Goal: Task Accomplishment & Management: Complete application form

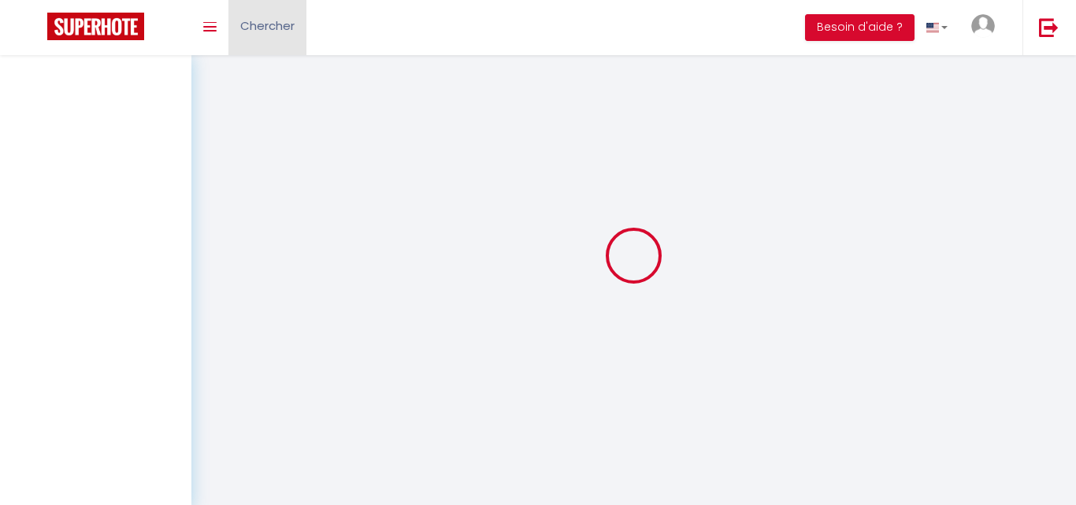
click at [258, 32] on span "Chercher" at bounding box center [267, 25] width 54 height 17
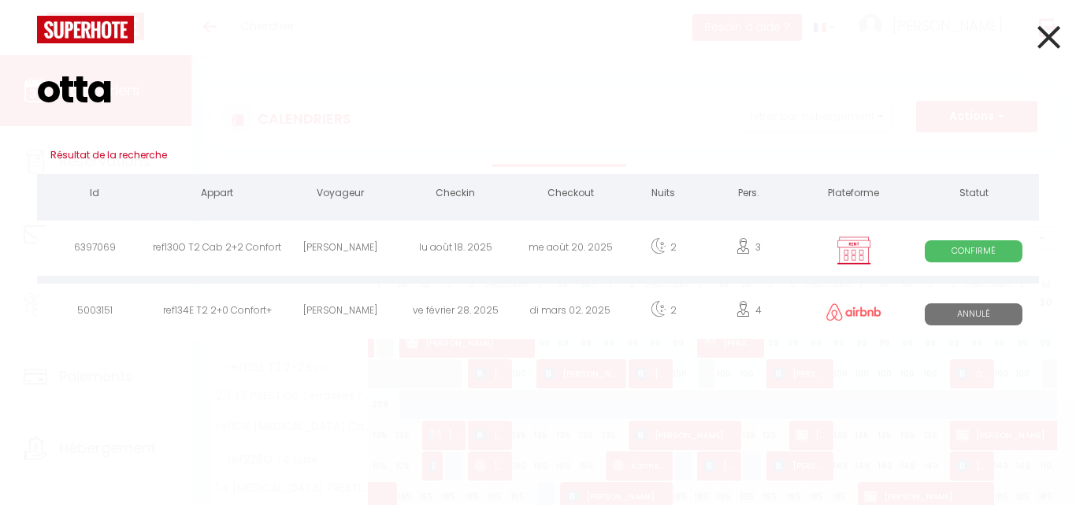
type input "otta"
click at [258, 254] on div "ref130O T2 Cab 2+2 Confort" at bounding box center [217, 250] width 130 height 51
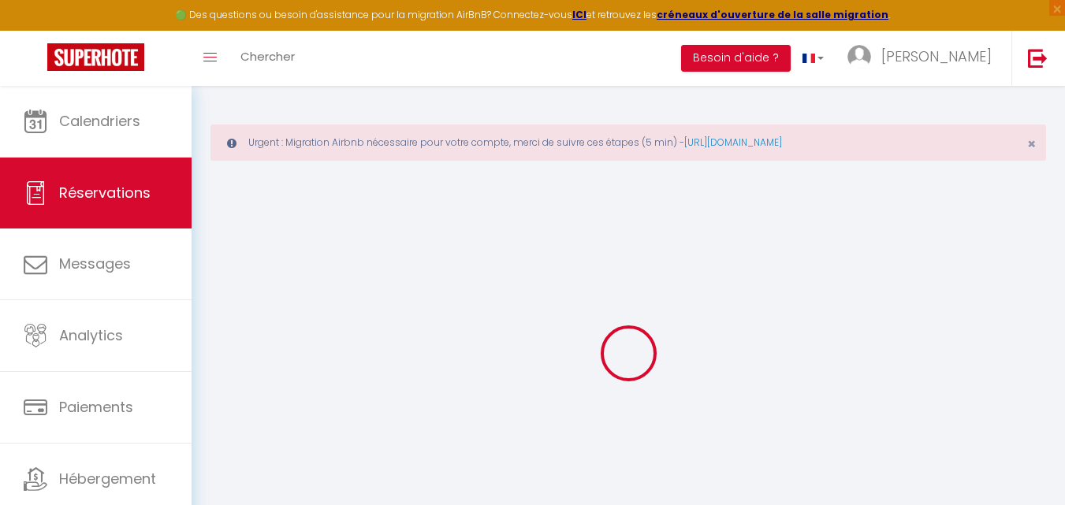
select select
checkbox input "false"
select select
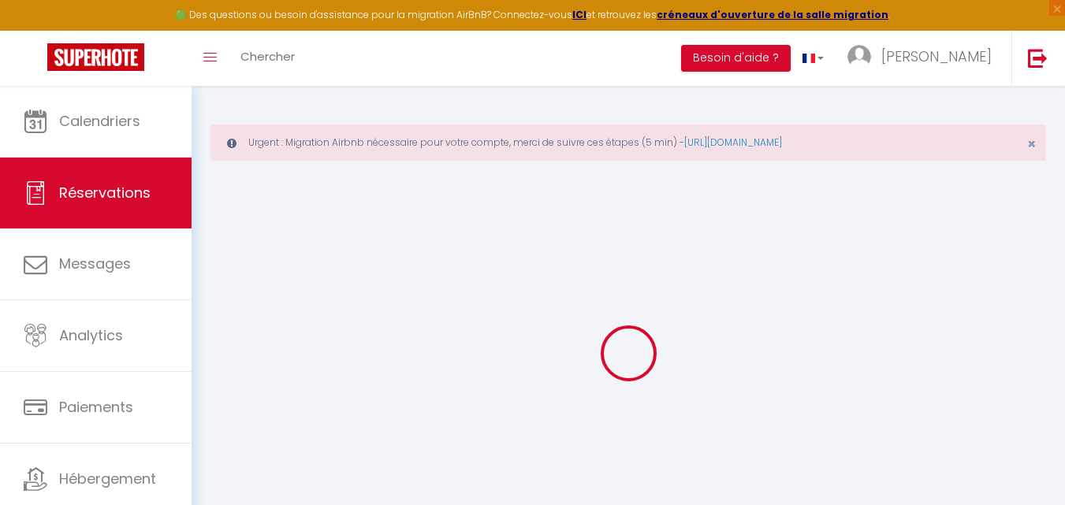
checkbox input "false"
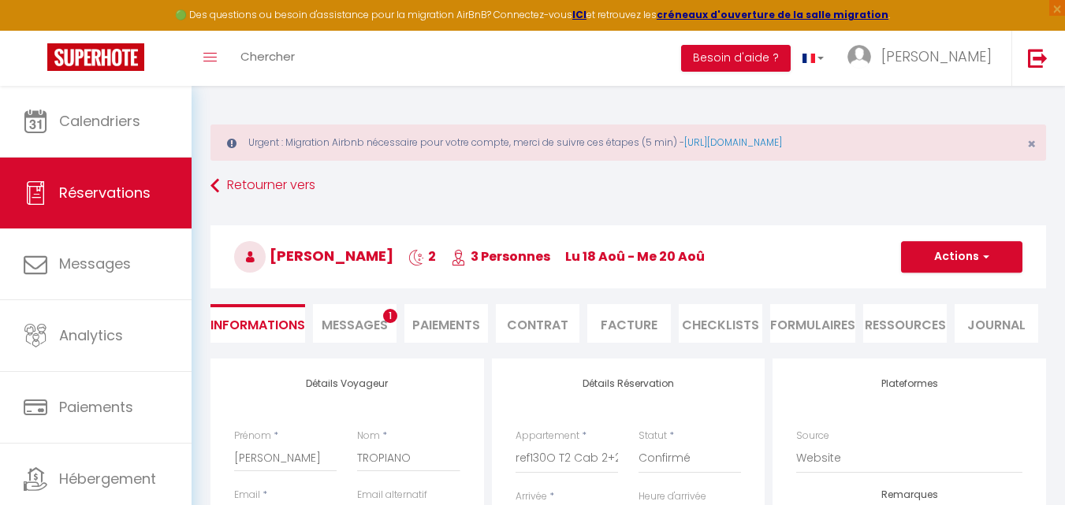
type input "15"
type input "11.4"
select select
checkbox input "false"
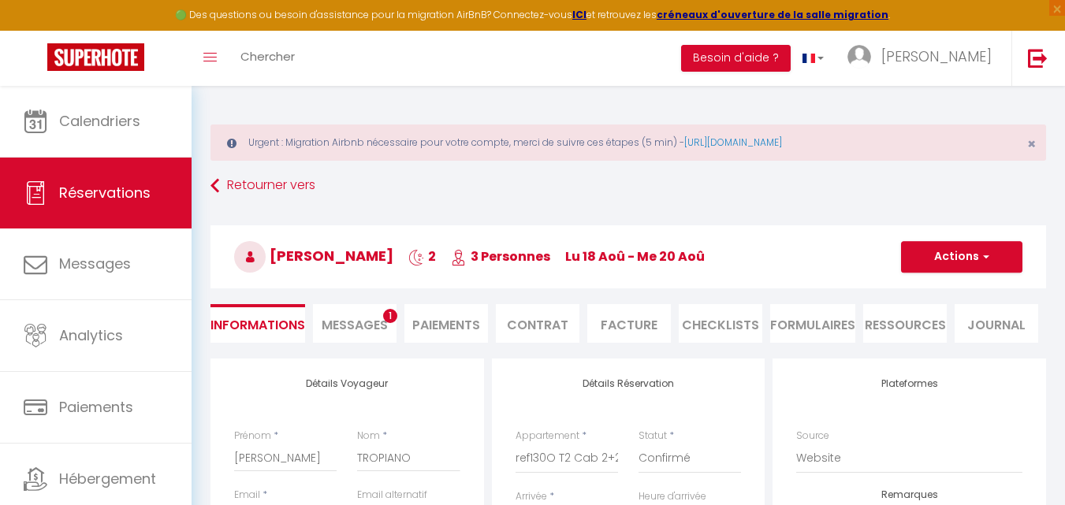
select select
click at [615, 323] on li "Facture" at bounding box center [629, 323] width 84 height 39
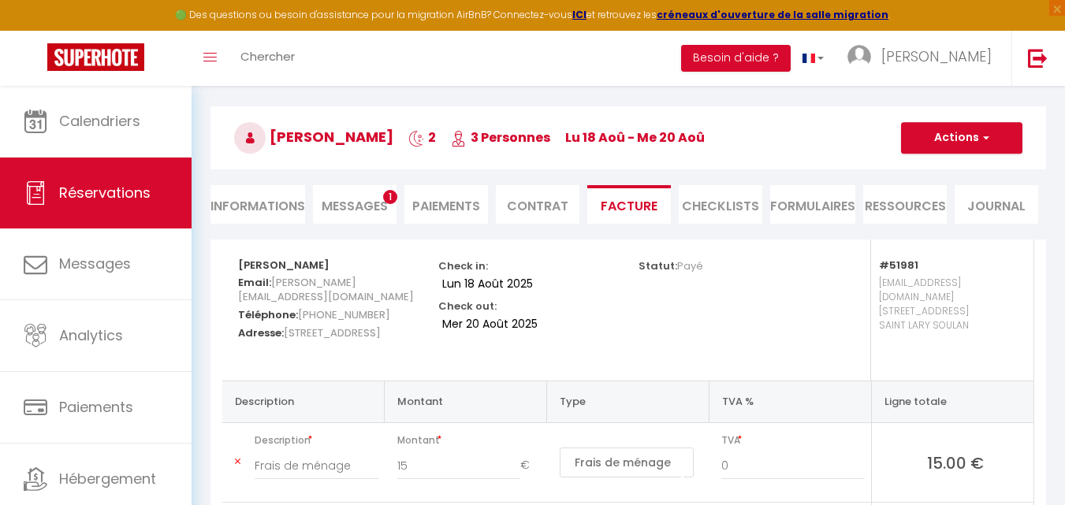
scroll to position [79, 0]
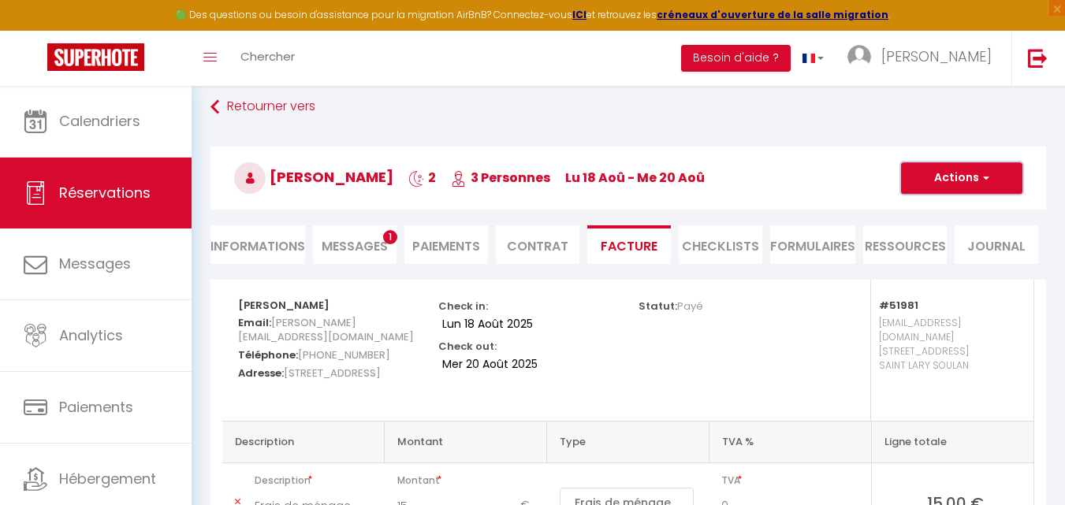
click at [931, 188] on button "Actions" at bounding box center [961, 178] width 121 height 32
click at [930, 234] on link "Aperçu et éditer" at bounding box center [949, 233] width 132 height 20
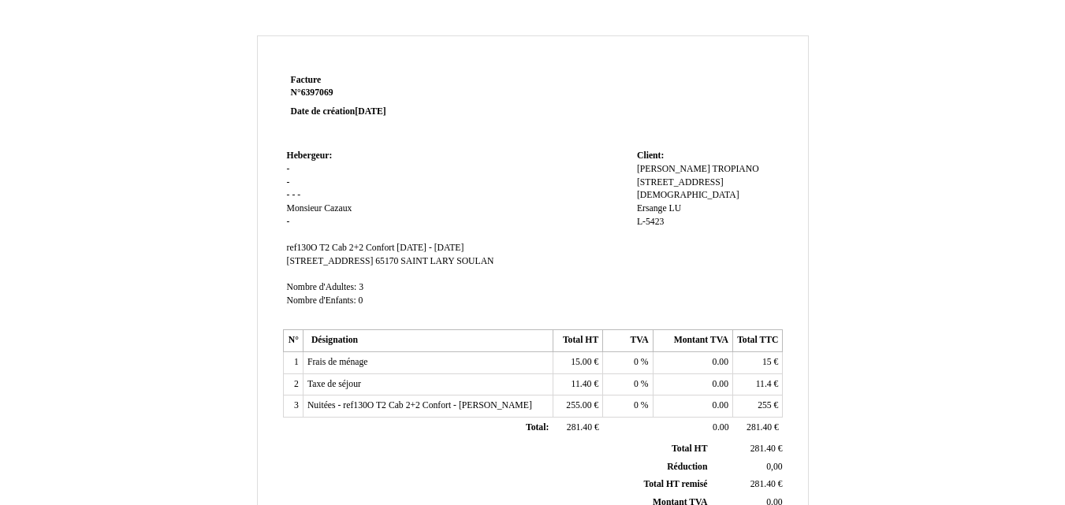
click at [288, 169] on span "-" at bounding box center [288, 169] width 3 height 10
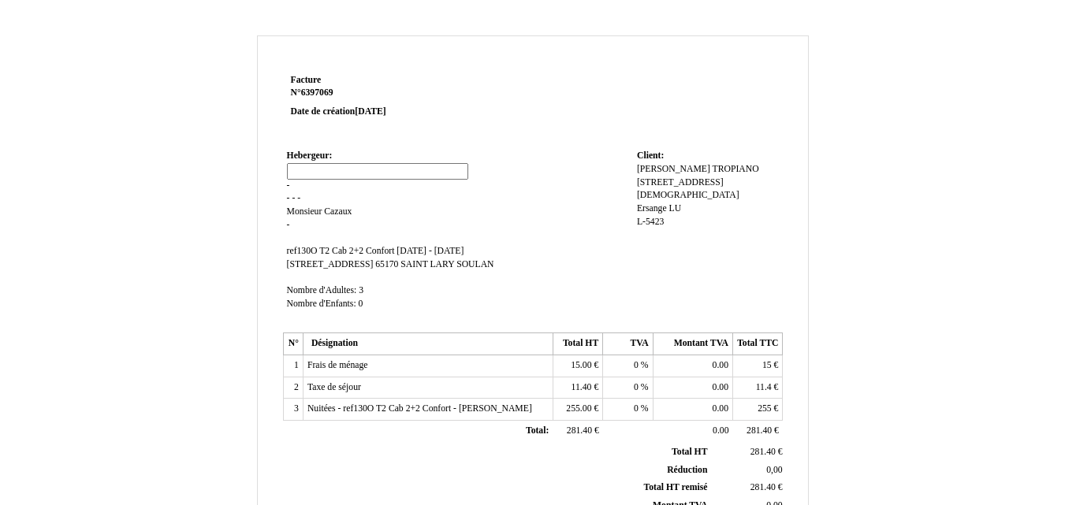
click at [288, 166] on input at bounding box center [377, 171] width 181 height 17
click at [296, 169] on input at bounding box center [377, 171] width 181 height 17
click at [303, 174] on input at bounding box center [377, 171] width 181 height 17
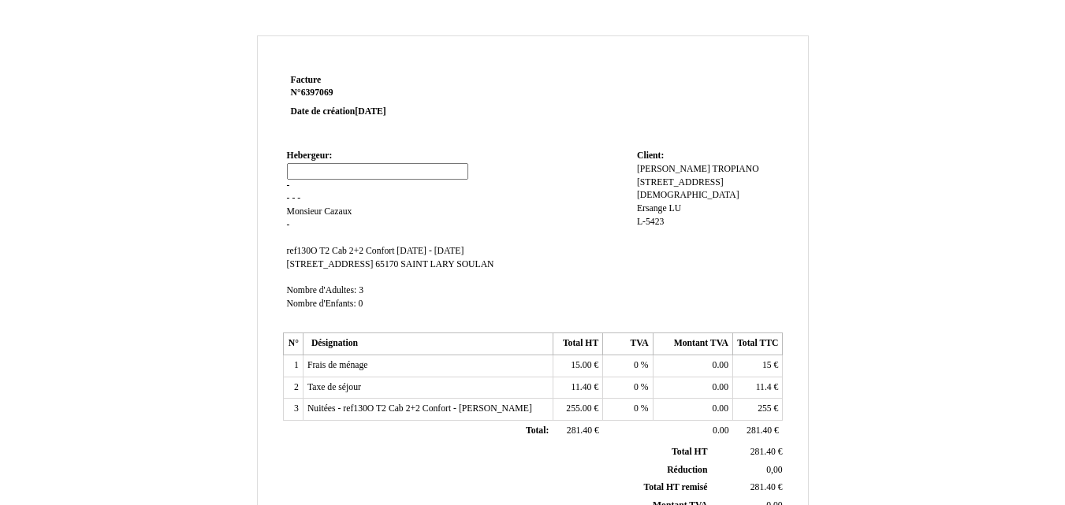
click at [303, 174] on input at bounding box center [377, 171] width 181 height 17
click at [320, 176] on input "R" at bounding box center [377, 171] width 181 height 17
type input "Résidence Cami Real ****"
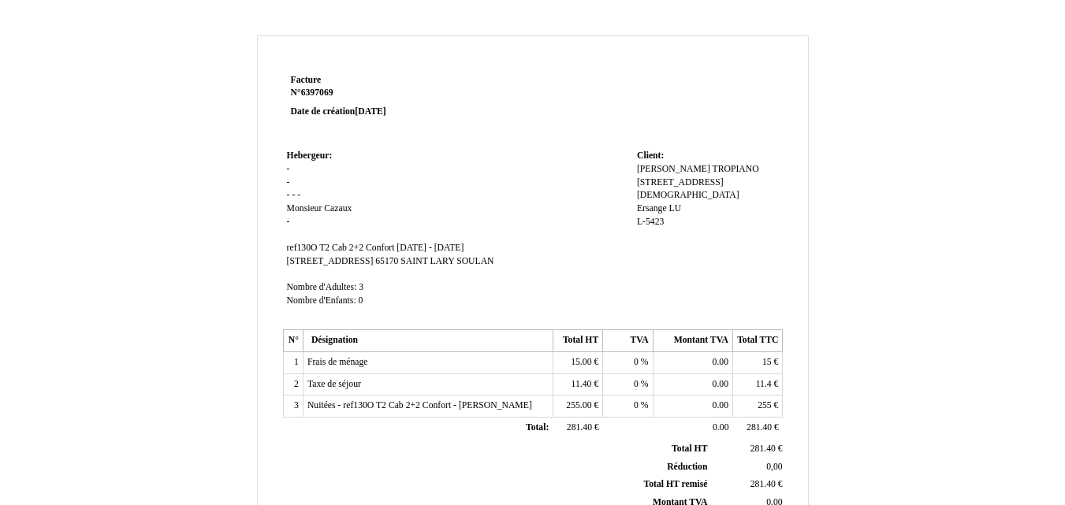
click at [288, 184] on span "-" at bounding box center [288, 182] width 3 height 10
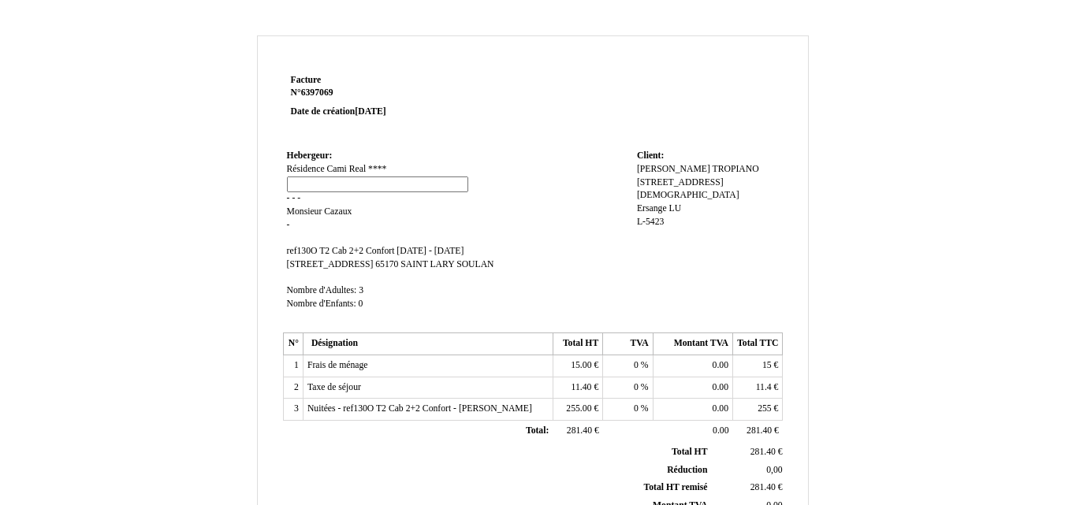
drag, startPoint x: 292, startPoint y: 182, endPoint x: 363, endPoint y: 180, distance: 71.7
click at [292, 182] on input at bounding box center [377, 185] width 181 height 17
type input "Séjour BY CamiLodge"
click at [486, 158] on td "Hebergeur: Hebergeur: Résidence Cami Real **** Résidence Cami Real **** - - - -…" at bounding box center [458, 237] width 350 height 183
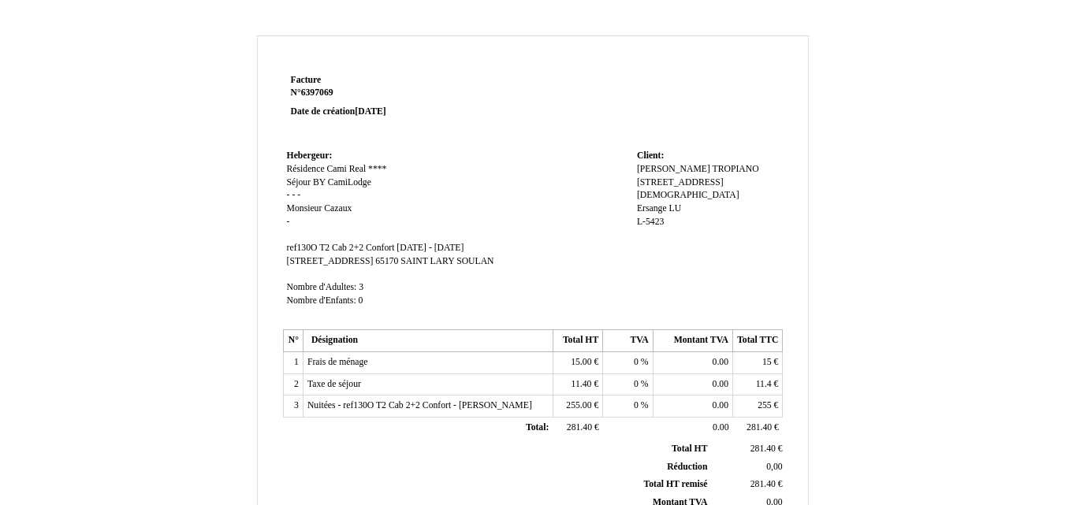
click at [302, 195] on td "Hebergeur: Hebergeur: Résidence Cami Real **** Résidence Cami Real **** Séjour …" at bounding box center [458, 236] width 350 height 180
click at [299, 195] on span "-" at bounding box center [298, 195] width 3 height 10
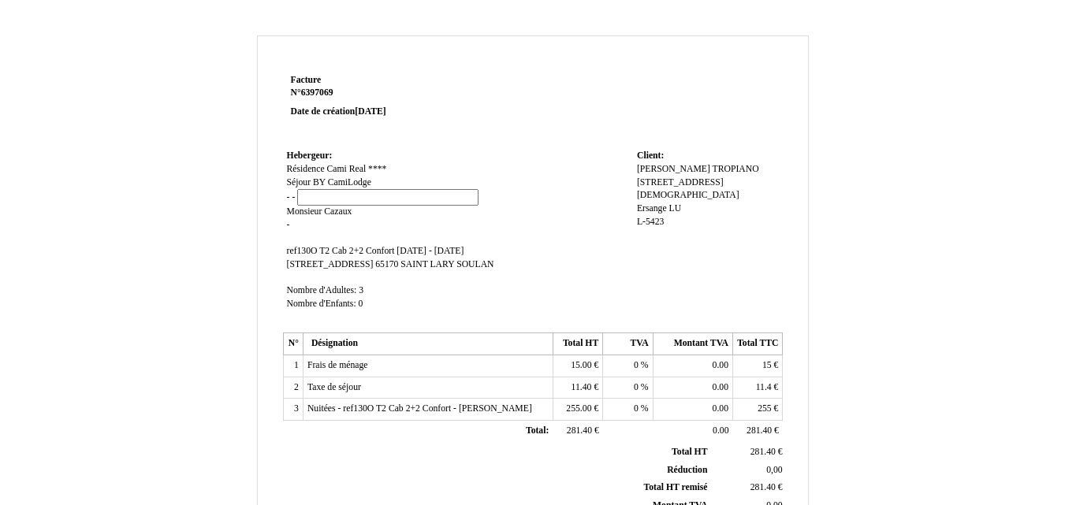
click at [299, 195] on input at bounding box center [387, 197] width 181 height 17
type input "Propriétaire particulier"
click at [507, 163] on td "Hebergeur: Hebergeur: Résidence Cami Real **** Résidence Cami Real **** Séjour …" at bounding box center [458, 237] width 350 height 183
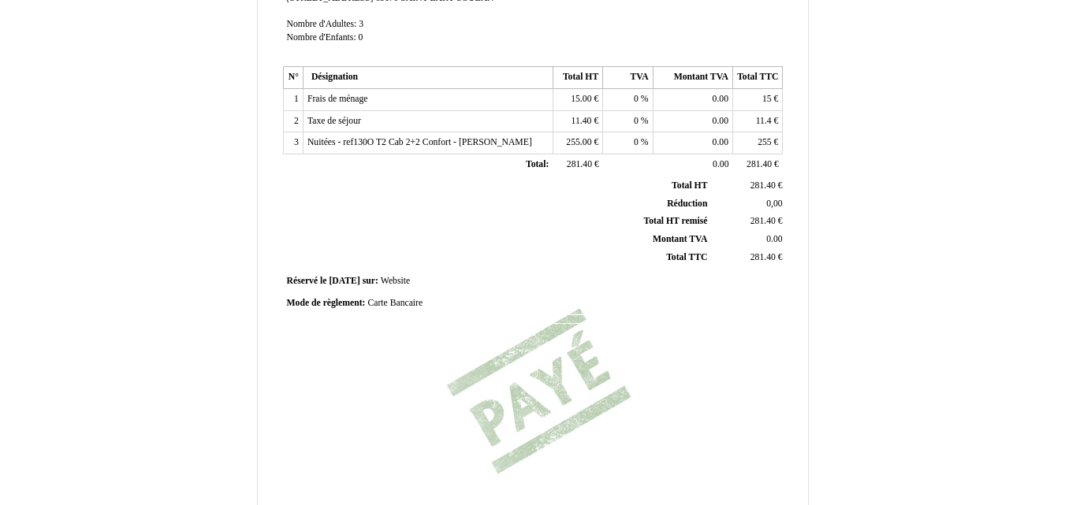
scroll to position [446, 0]
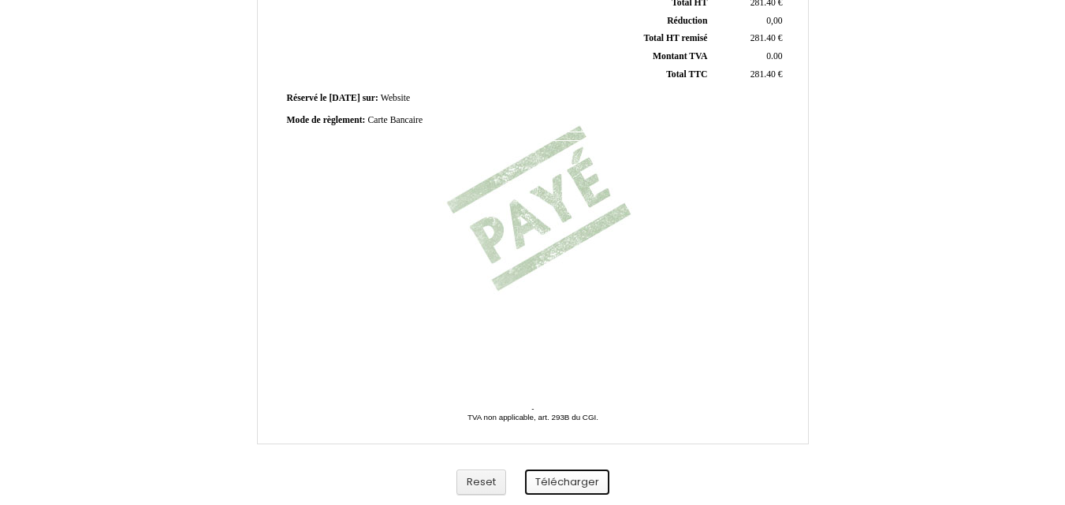
click at [567, 488] on button "Télécharger" at bounding box center [567, 483] width 84 height 26
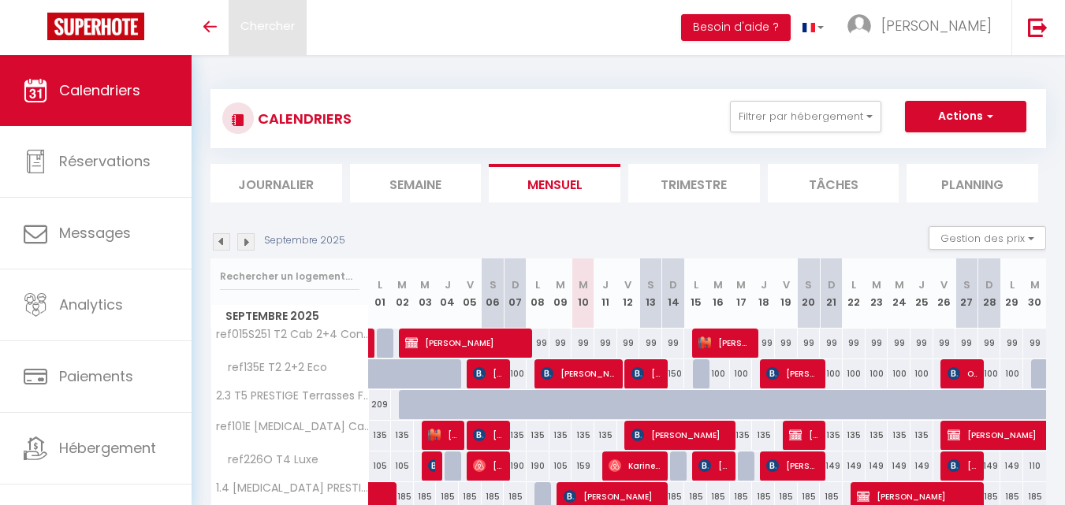
click at [268, 22] on span "Chercher" at bounding box center [267, 25] width 54 height 17
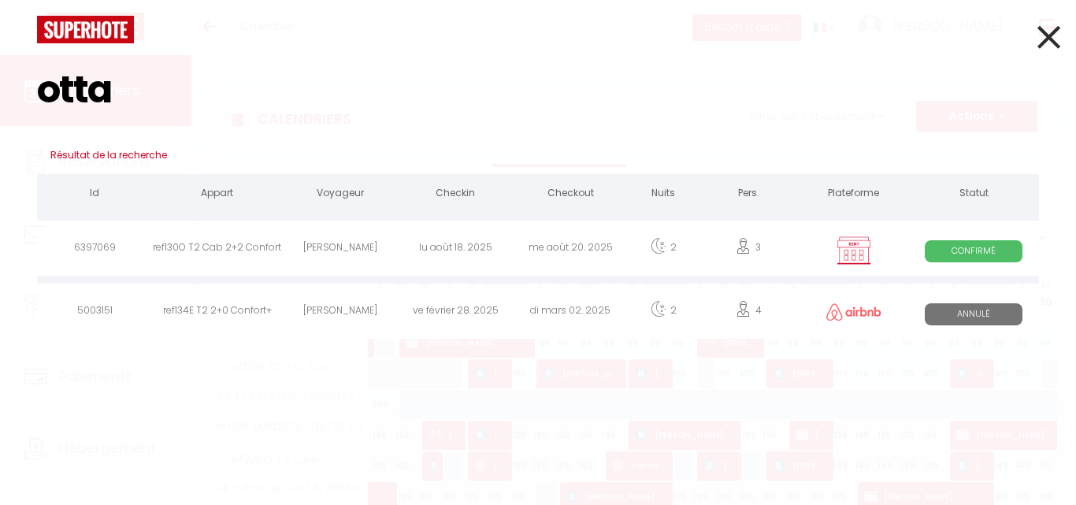
type input "otta"
click at [325, 258] on div "[PERSON_NAME]" at bounding box center [340, 250] width 115 height 51
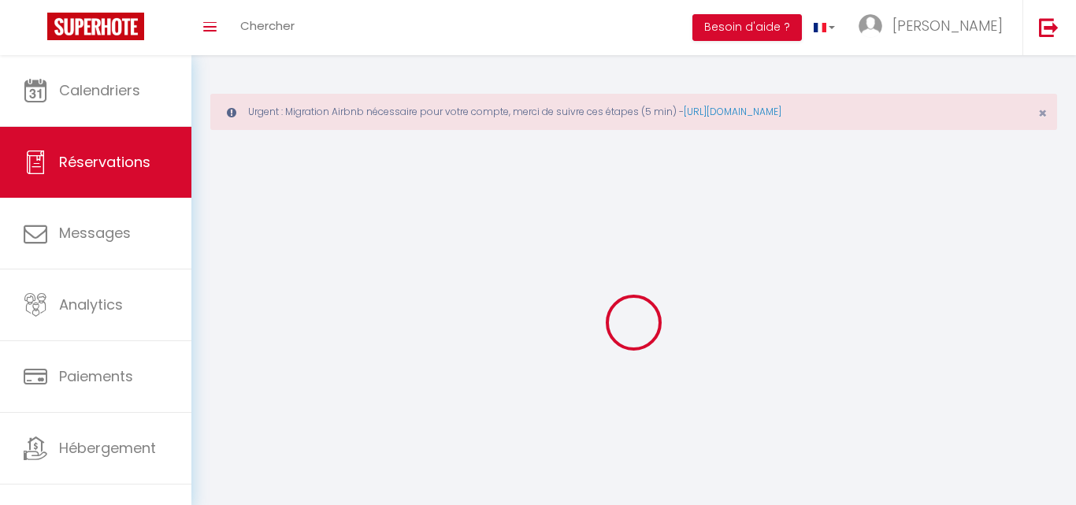
select select
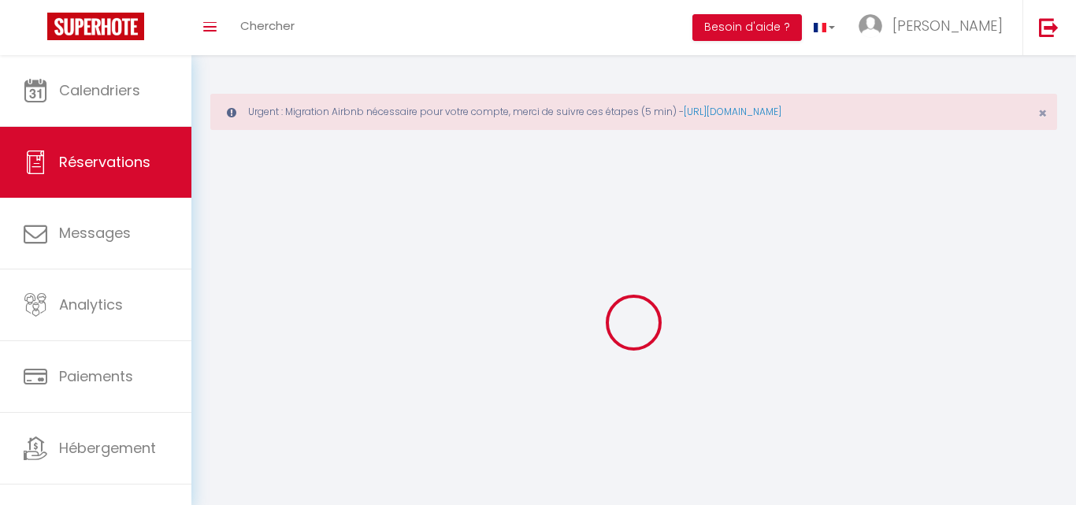
select select
checkbox input "false"
select select
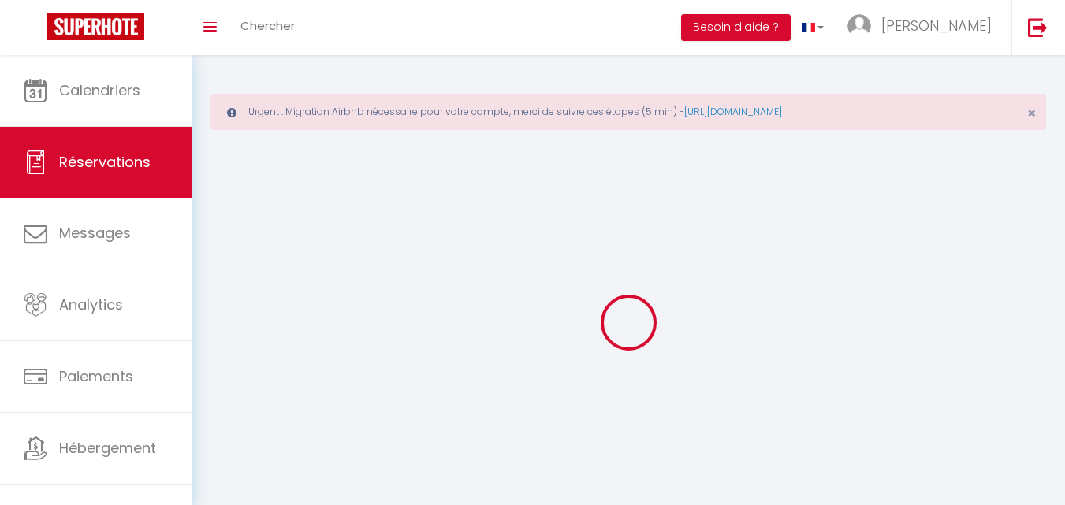
select select
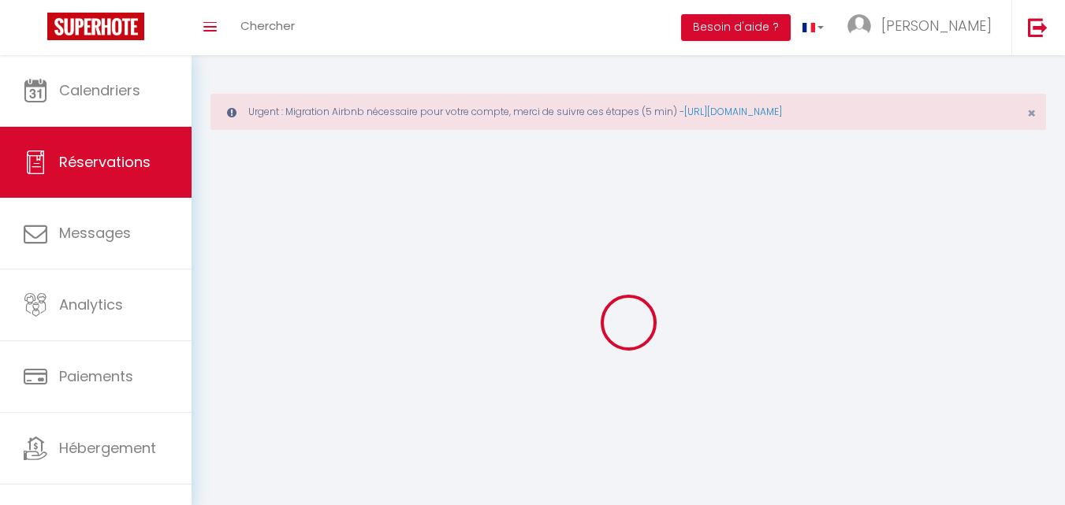
select select
checkbox input "false"
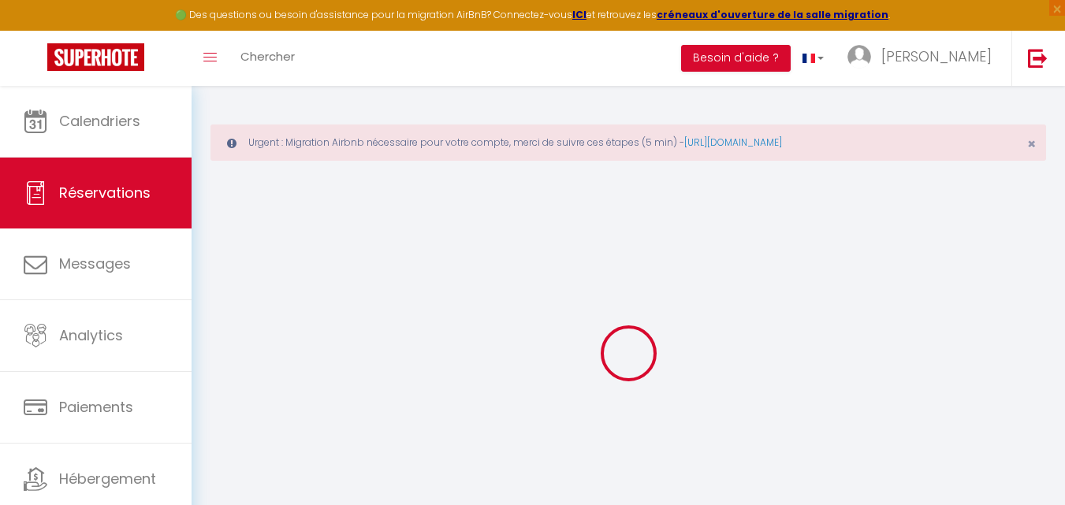
select select
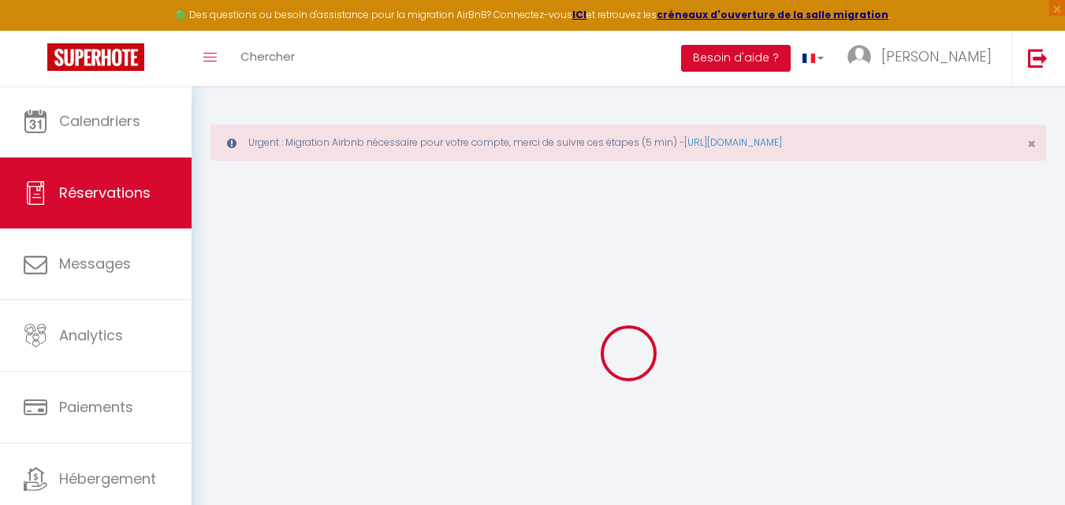
select select
checkbox input "false"
select select
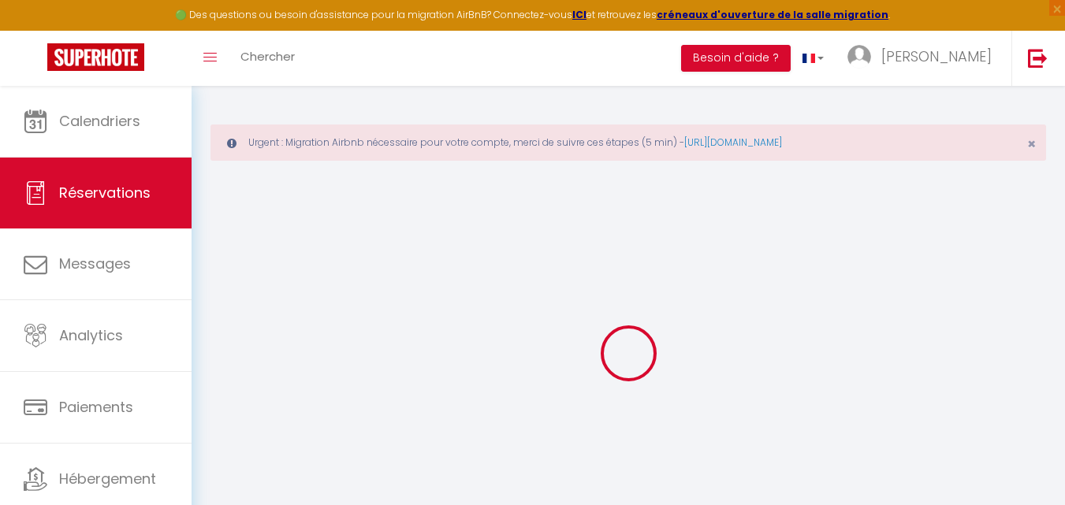
select select
checkbox input "false"
select select
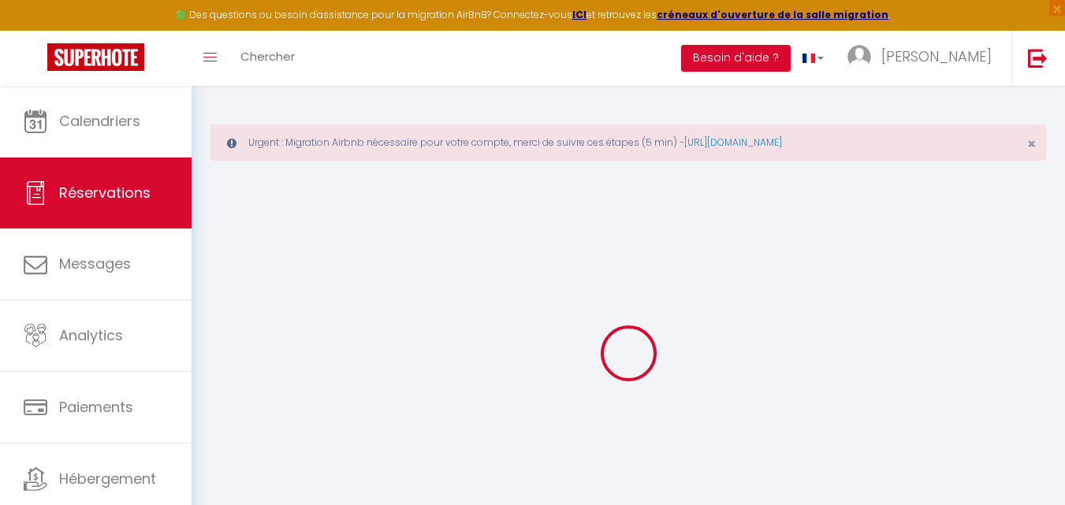
type input "[PERSON_NAME]"
type input "TROPIANO"
type input "[PERSON_NAME][EMAIL_ADDRESS][DOMAIN_NAME]"
type input "[PHONE_NUMBER]"
type input "L-5423"
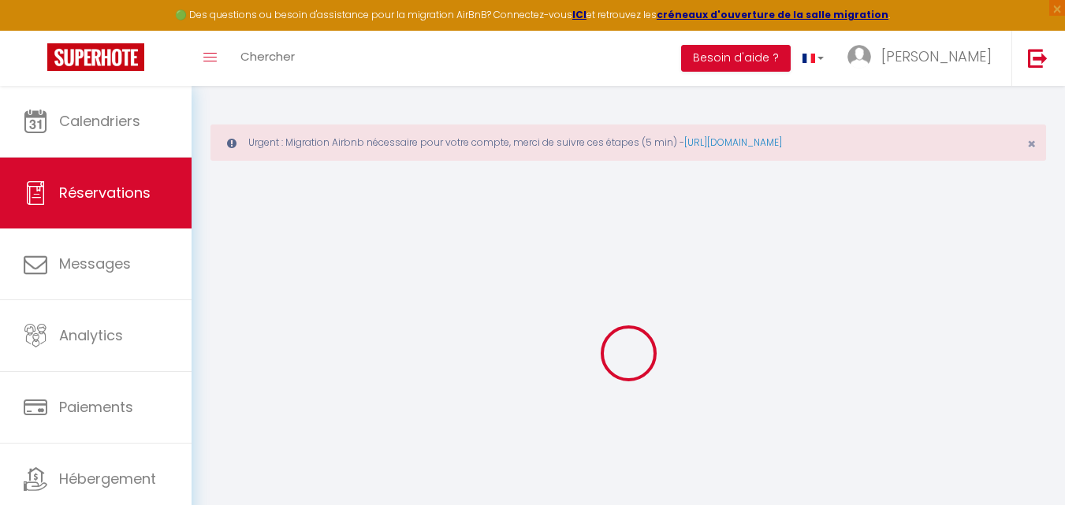
type input "[STREET_ADDRESS]"
type input "Ersange"
select select "LU"
select select "51981"
select select "1"
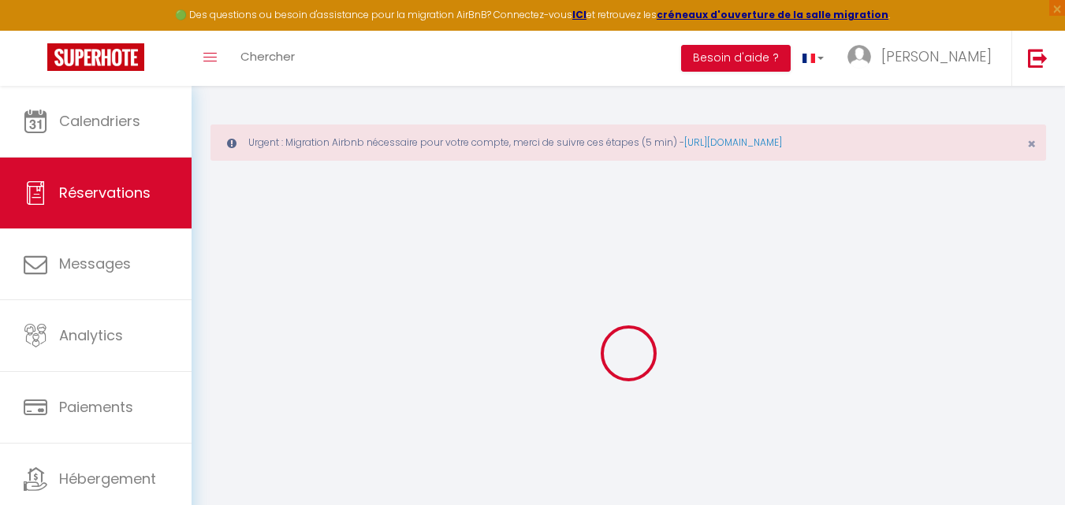
type input "Lun 18 Août 2025"
select select
type input "Mer 20 Août 2025"
select select
type input "3"
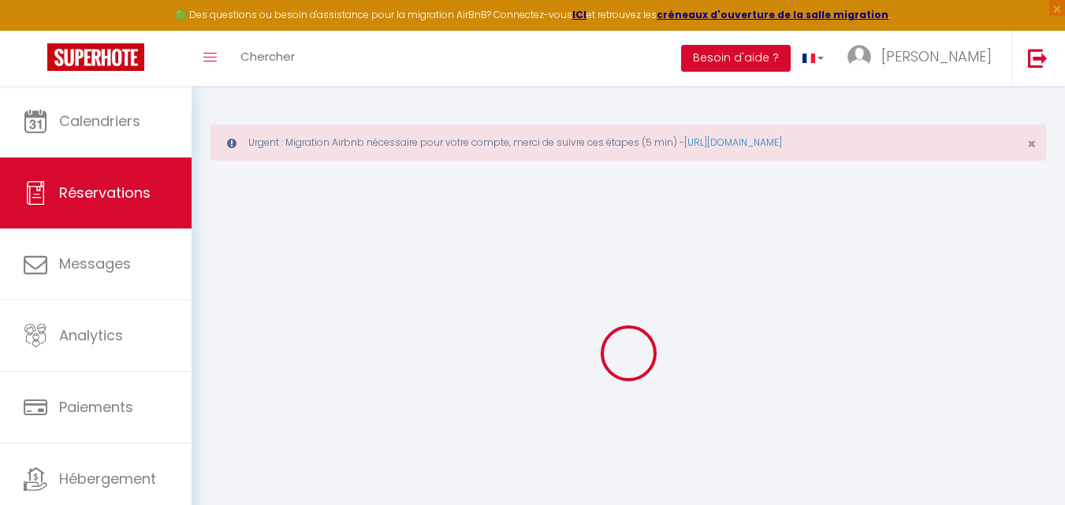
select select "12"
select select "14"
type input "255"
checkbox input "false"
type input "0"
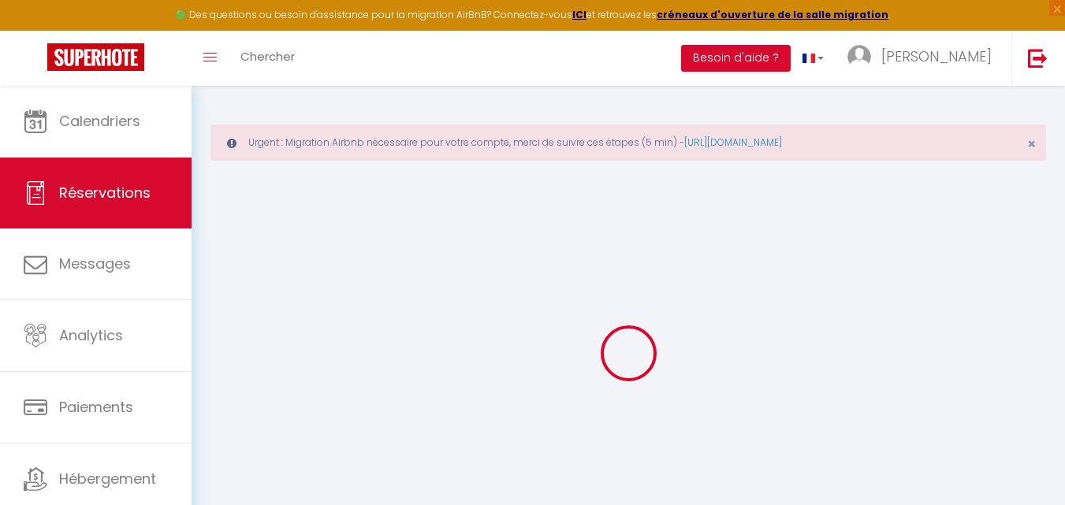
select select "69"
type input "0"
select select
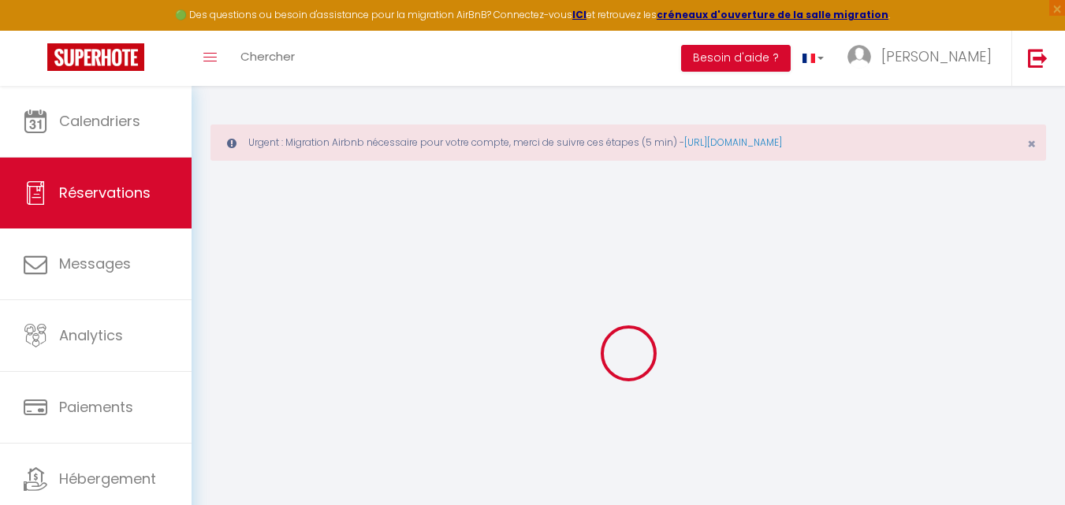
select select
checkbox input "false"
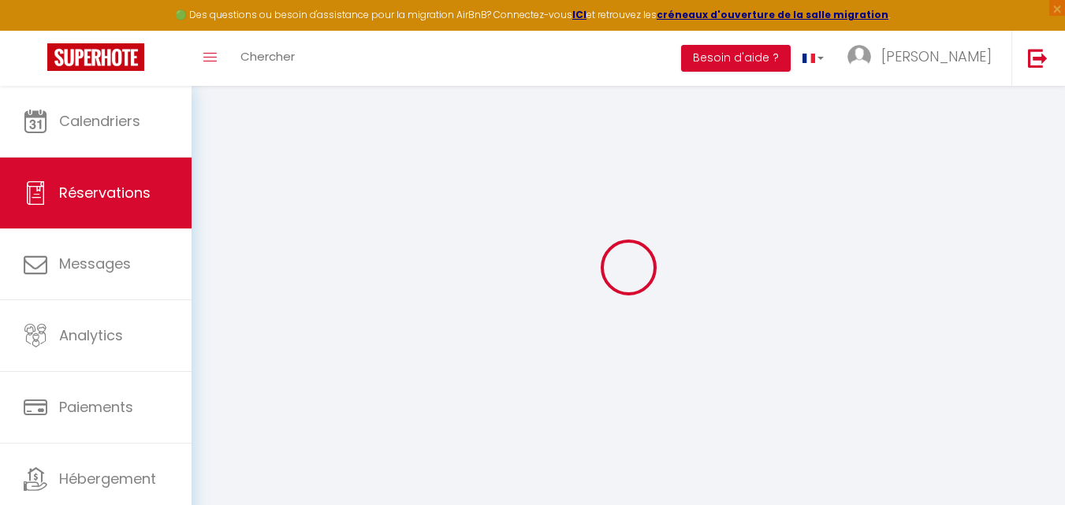
select select
checkbox input "false"
select select
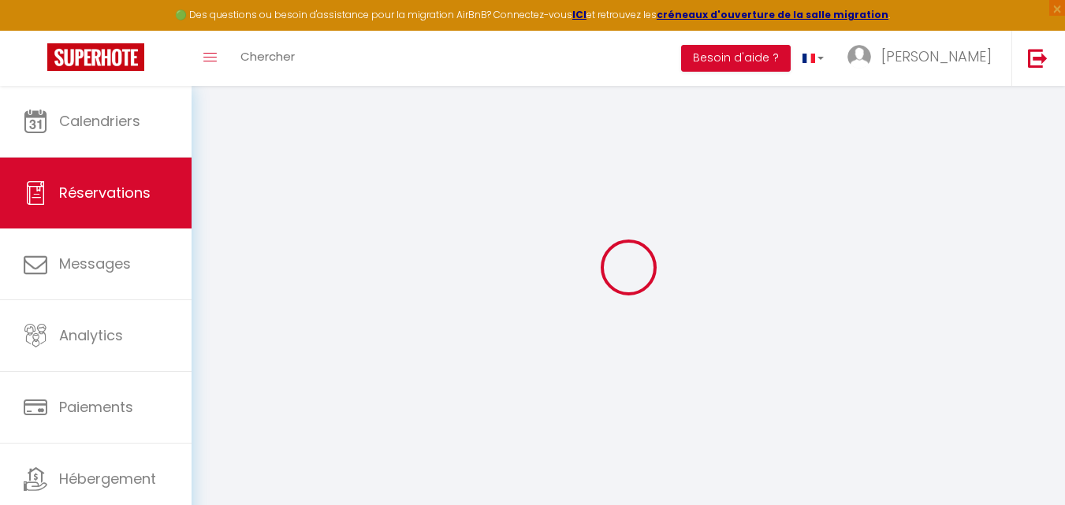
checkbox input "false"
type input "15"
type input "11.4"
select select
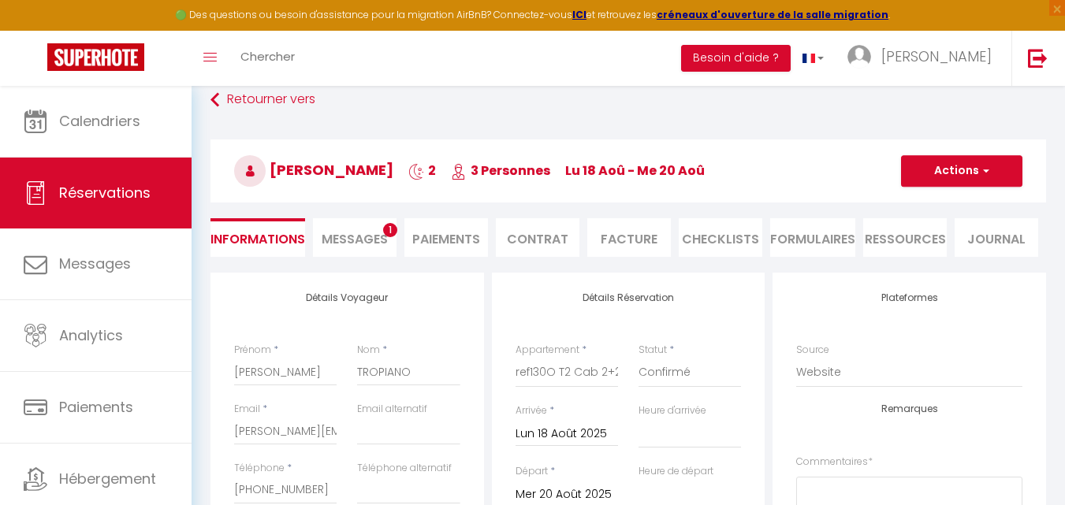
checkbox input "false"
select select
click at [367, 244] on span "Messages" at bounding box center [355, 239] width 66 height 18
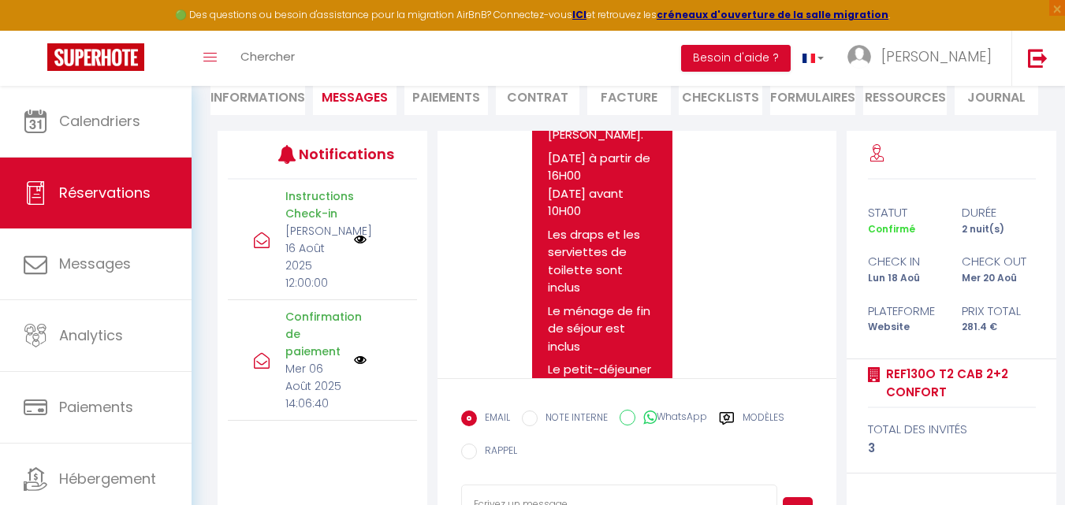
scroll to position [293, 0]
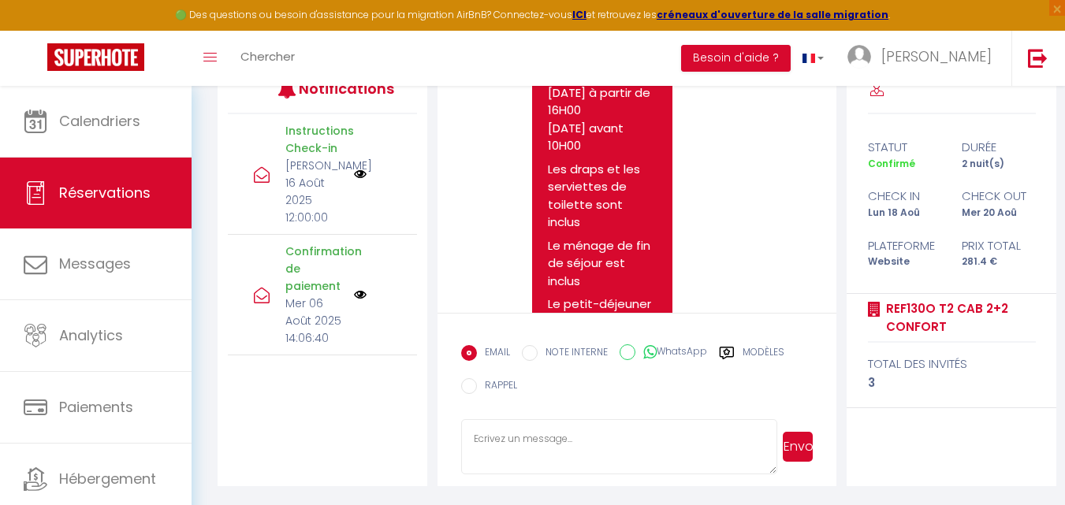
select select
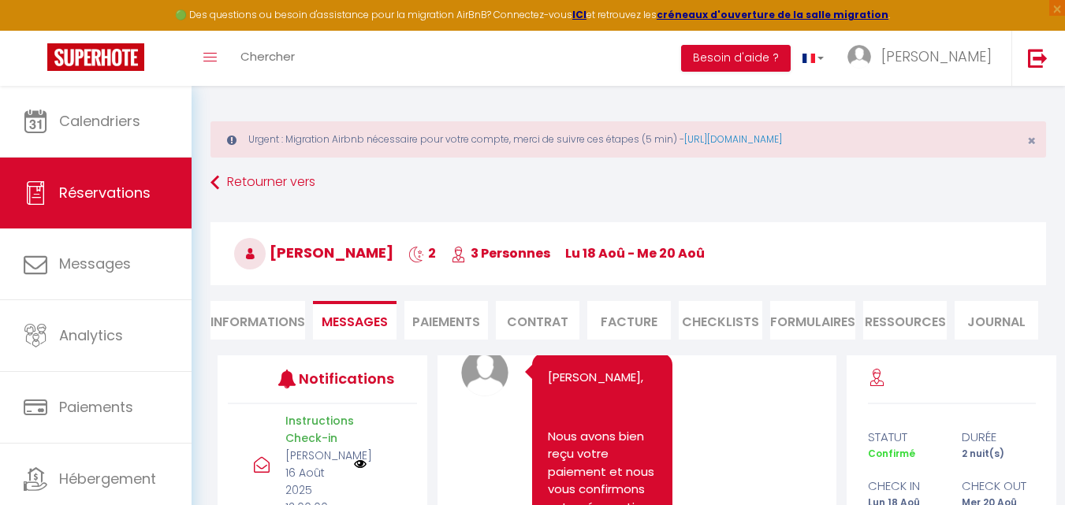
scroll to position [0, 0]
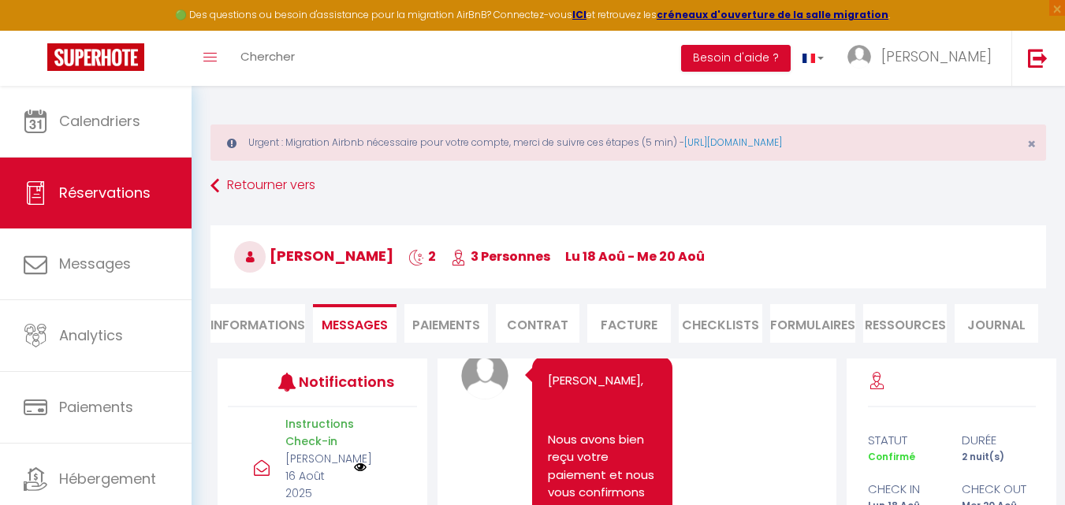
click at [250, 316] on li "Informations" at bounding box center [257, 323] width 95 height 39
select select
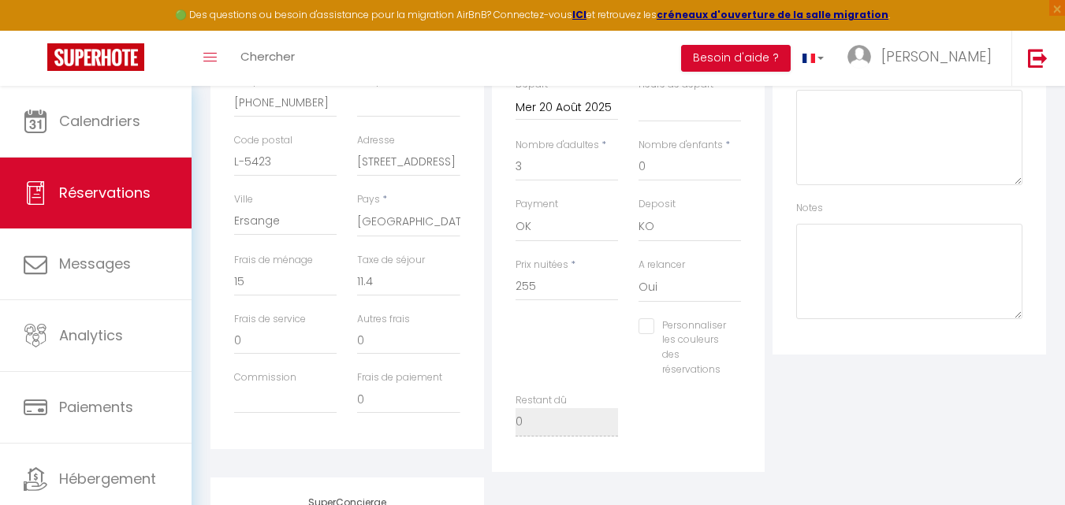
scroll to position [552, 0]
